Goal: Information Seeking & Learning: Understand process/instructions

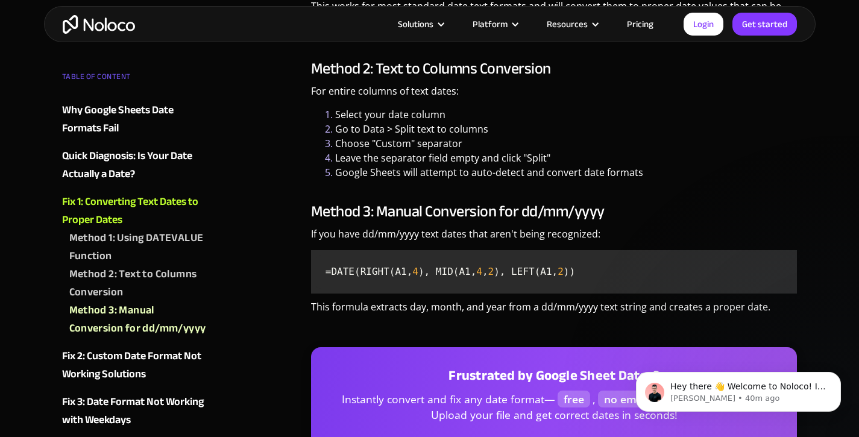
click at [534, 279] on code "=DATE(RIGHT(A1, 4 ), MID(A1, 4 , 2 ), LEFT(A1, 2 ))" at bounding box center [554, 272] width 477 height 34
click at [538, 277] on span "), LEFT(A1," at bounding box center [526, 271] width 64 height 11
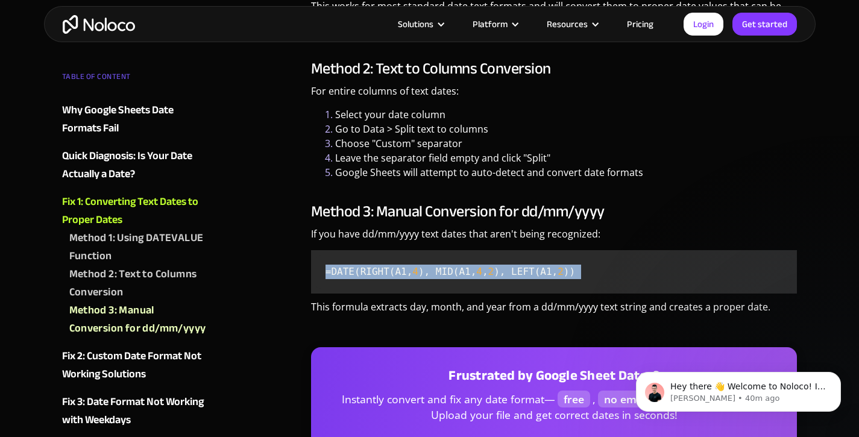
copy code "=DATE(RIGHT(A1, 4 ), MID(A1, 4 , 2 ), LEFT(A1, 2 ))"
drag, startPoint x: 469, startPoint y: 271, endPoint x: 473, endPoint y: 292, distance: 20.9
click at [469, 272] on code "=DATE(RIGHT(A1, 4 ), MID(A1, 4 , 2 ), LEFT(A1, 2 ))" at bounding box center [554, 272] width 477 height 34
click at [474, 289] on code "=DATE(RIGHT(A1, 4 ), MID(A1, 4 , 2 ), LEFT(A1, 2 ))" at bounding box center [554, 272] width 477 height 34
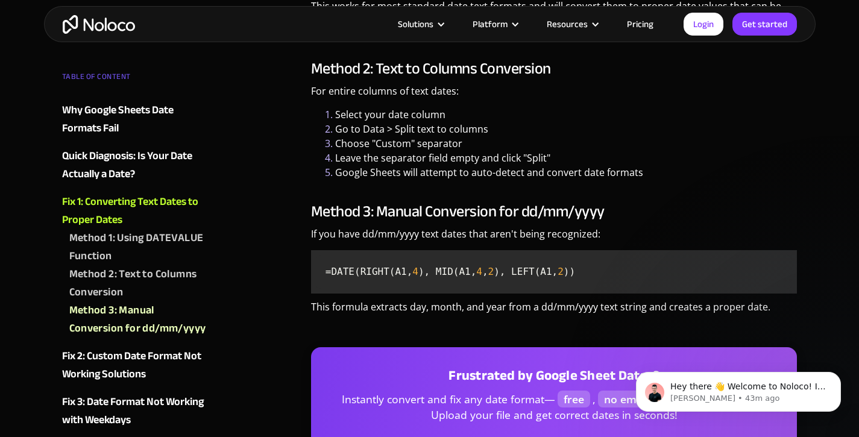
click at [468, 277] on span "), MID(A1," at bounding box center [447, 271] width 58 height 11
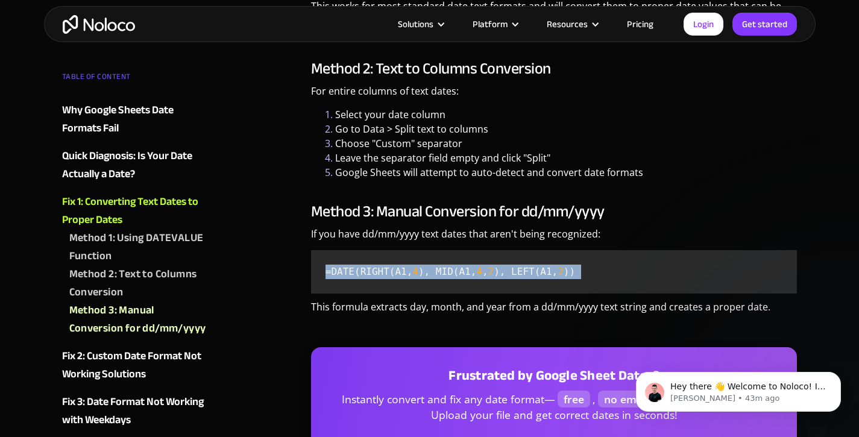
click at [468, 277] on span "), MID(A1," at bounding box center [447, 271] width 58 height 11
copy code "=DATE(RIGHT(A1, 4 ), MID(A1, 4 , 2 ), LEFT(A1, 2 ))"
